Goal: Communication & Community: Answer question/provide support

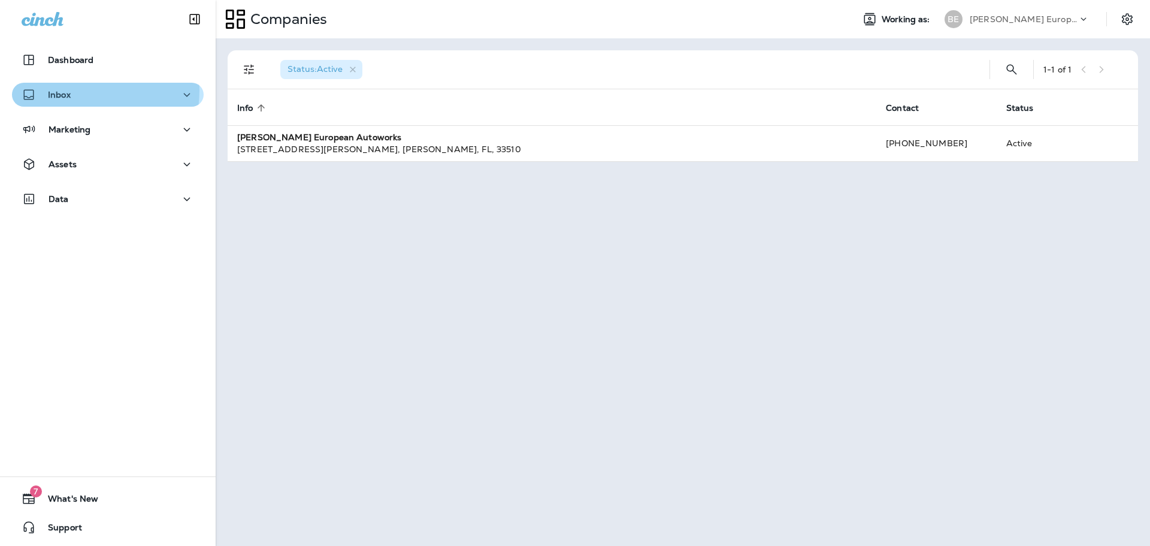
click at [67, 90] on p "Inbox" at bounding box center [59, 95] width 23 height 10
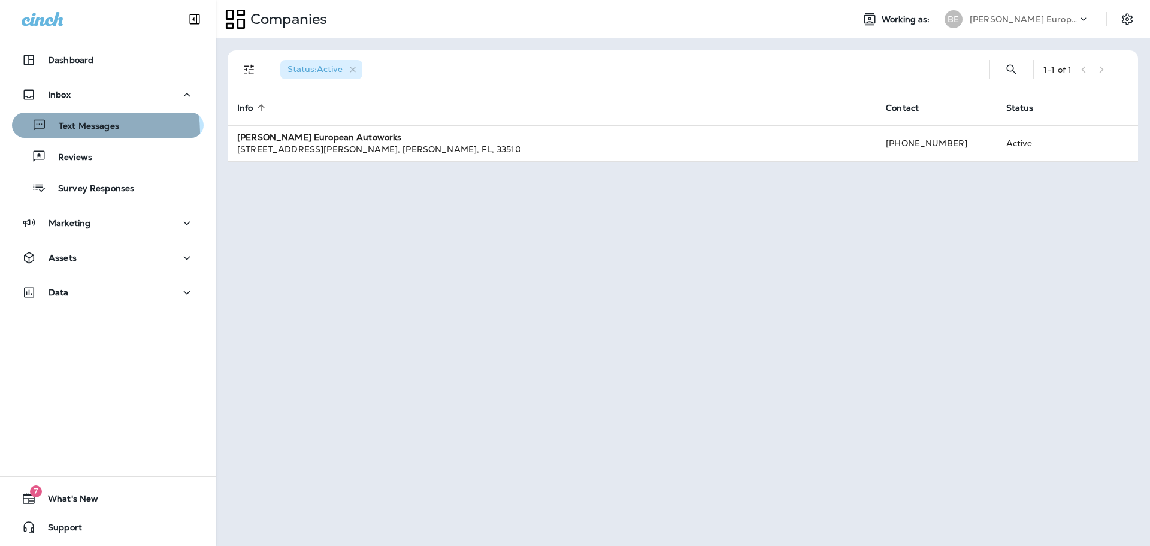
click at [95, 132] on p "Text Messages" at bounding box center [83, 126] width 72 height 11
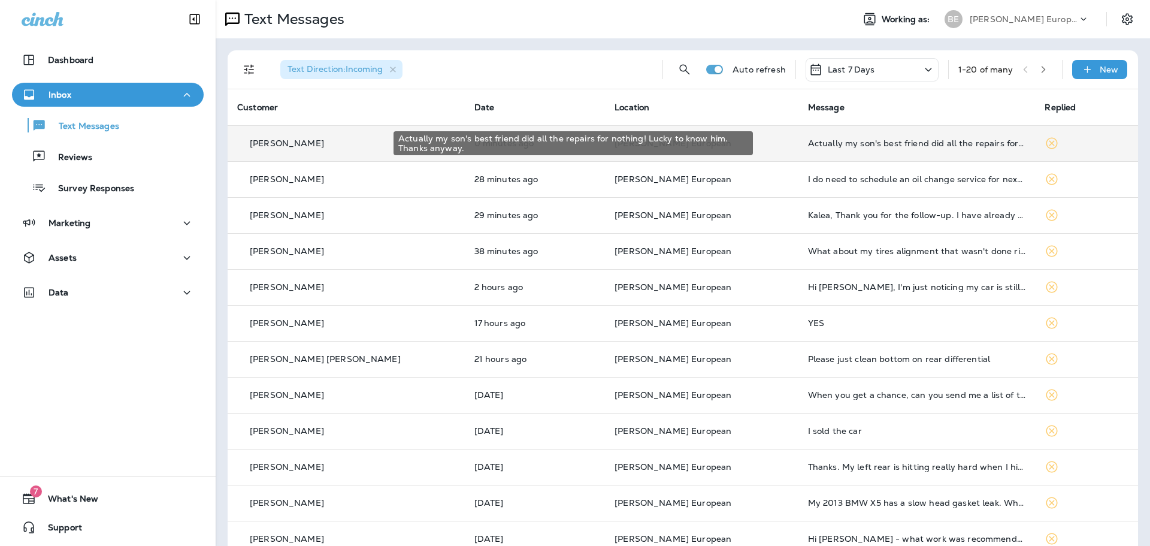
click at [842, 139] on div "Actually my son's best friend did all the repairs for nothing! Lucky to know hi…" at bounding box center [917, 143] width 218 height 10
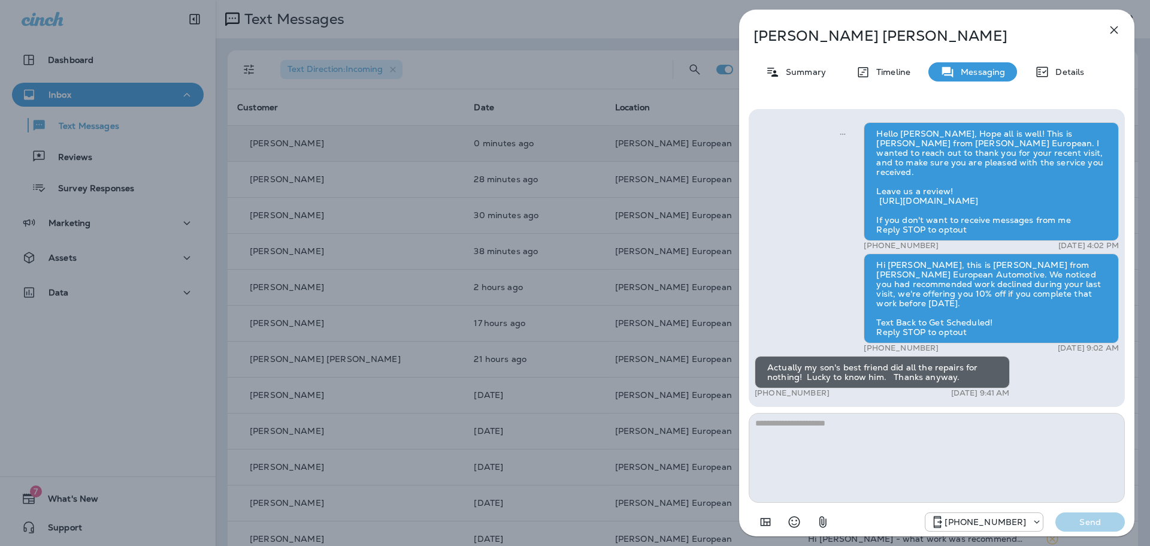
click at [1114, 28] on icon "button" at bounding box center [1114, 30] width 14 height 14
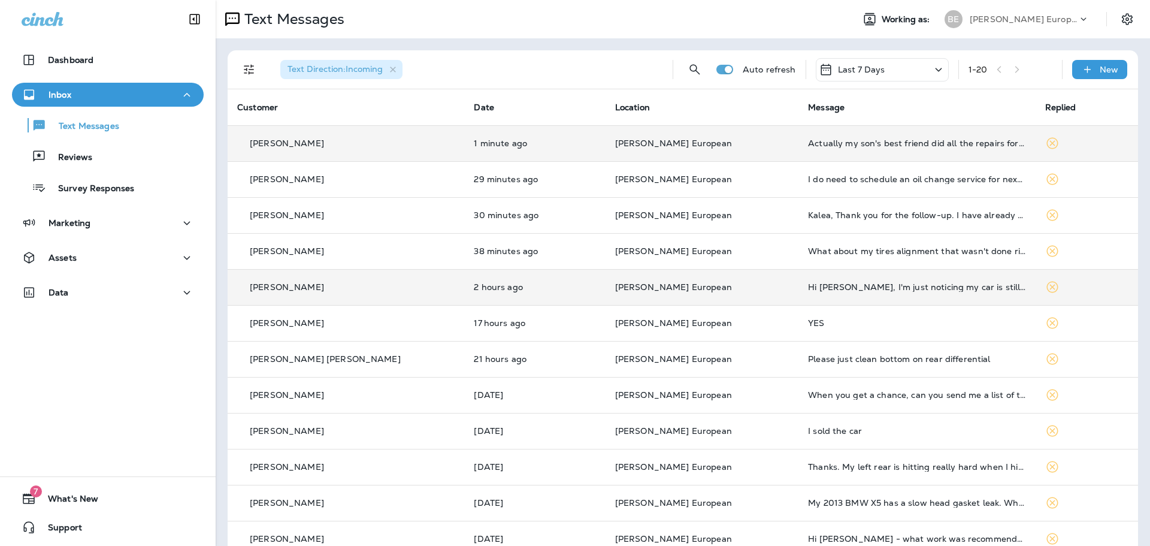
click at [288, 290] on p "[PERSON_NAME]" at bounding box center [287, 287] width 74 height 10
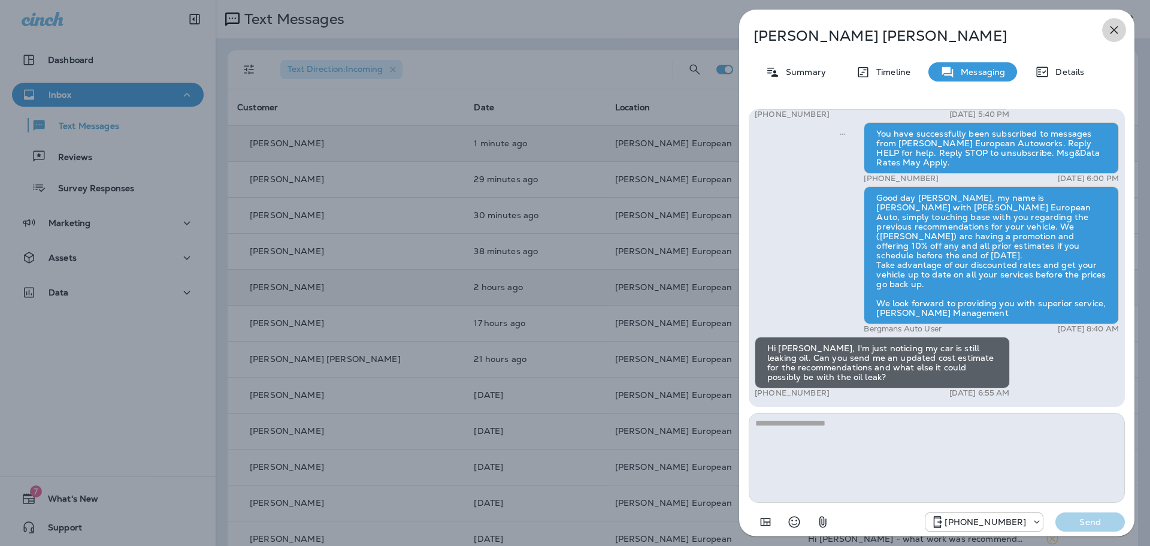
click at [1118, 29] on icon "button" at bounding box center [1114, 30] width 14 height 14
